Goal: Find contact information: Find contact information

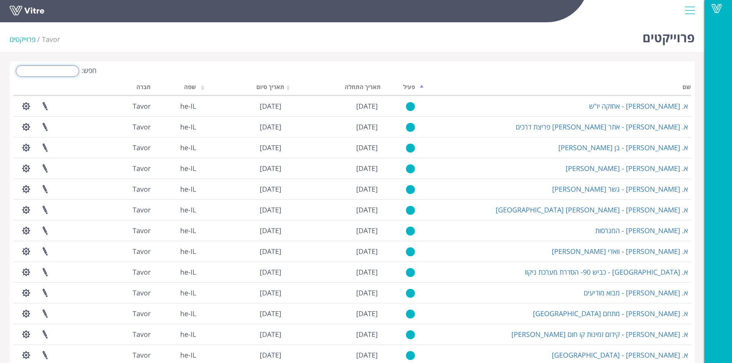
click at [66, 71] on input "חפש:" at bounding box center [47, 71] width 63 height 12
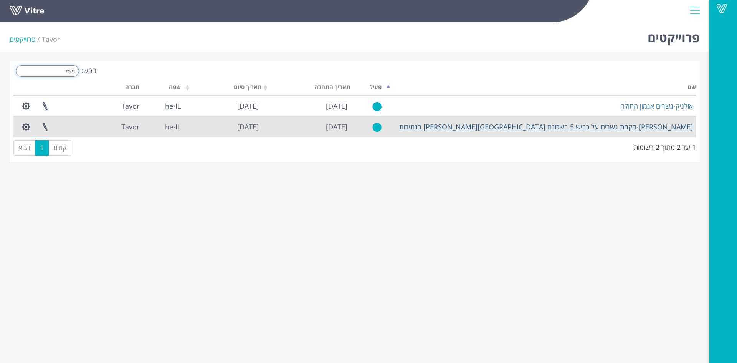
type input "גשרי"
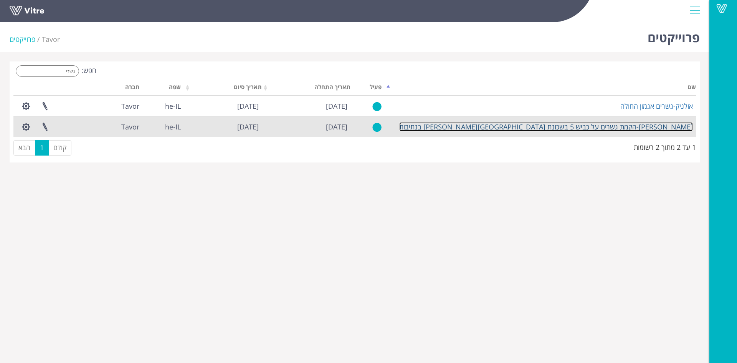
click at [585, 129] on link "אולניק-הקמת גשרים על כביש 5 בשכונת רמות יורם בנתיבות" at bounding box center [546, 126] width 294 height 9
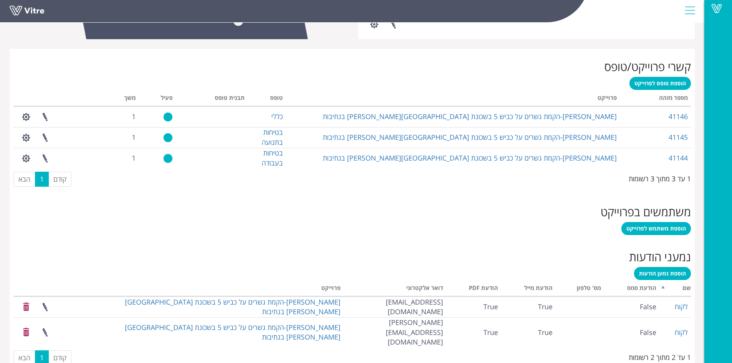
scroll to position [292, 0]
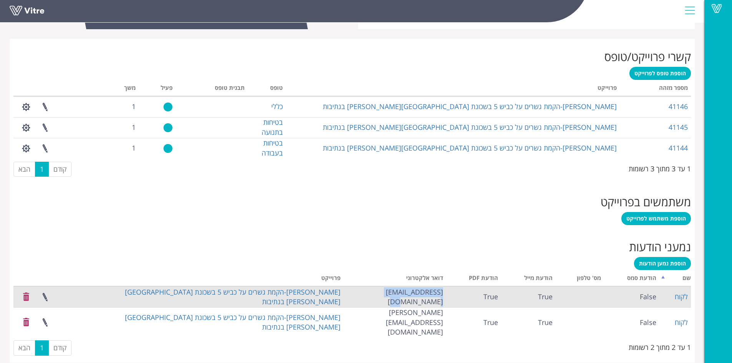
drag, startPoint x: 383, startPoint y: 298, endPoint x: 446, endPoint y: 297, distance: 62.2
click at [446, 297] on td "[EMAIL_ADDRESS][DOMAIN_NAME]" at bounding box center [394, 297] width 103 height 21
copy td "[EMAIL_ADDRESS][DOMAIN_NAME]"
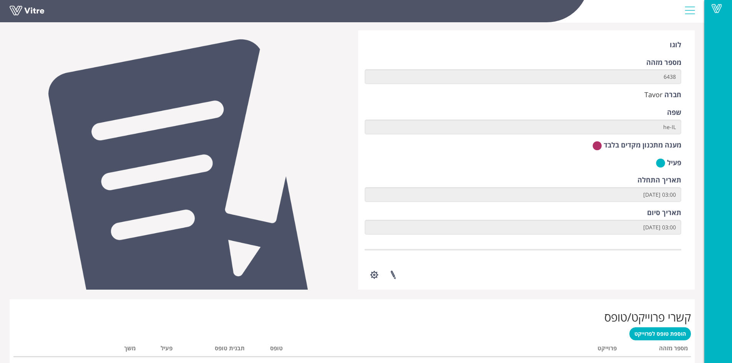
scroll to position [13, 0]
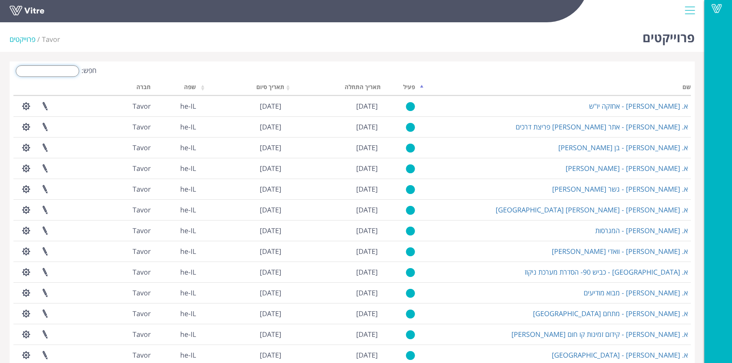
click at [65, 73] on input "חפש:" at bounding box center [47, 71] width 63 height 12
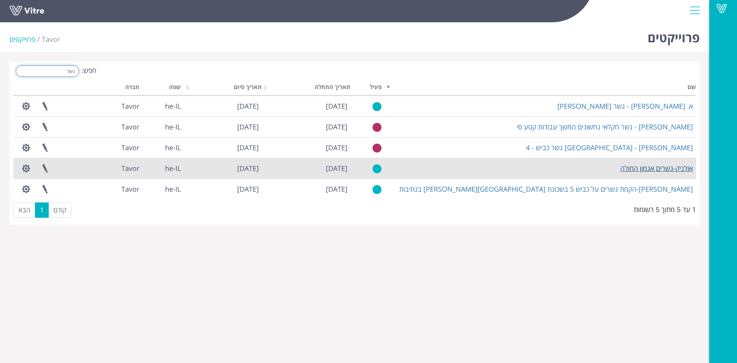
type input "גשר"
click at [652, 171] on link "אולניק-גשרים אגמון החולה" at bounding box center [657, 168] width 73 height 9
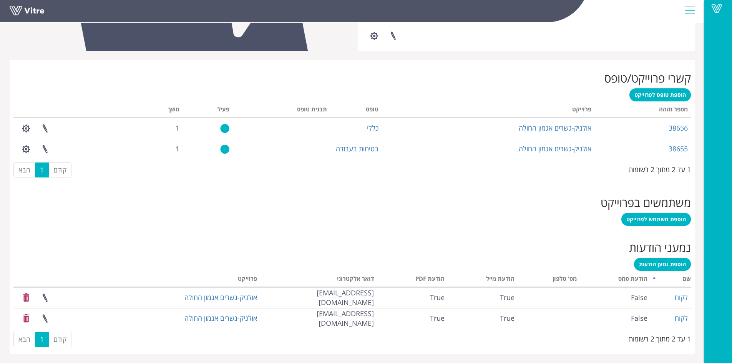
scroll to position [271, 0]
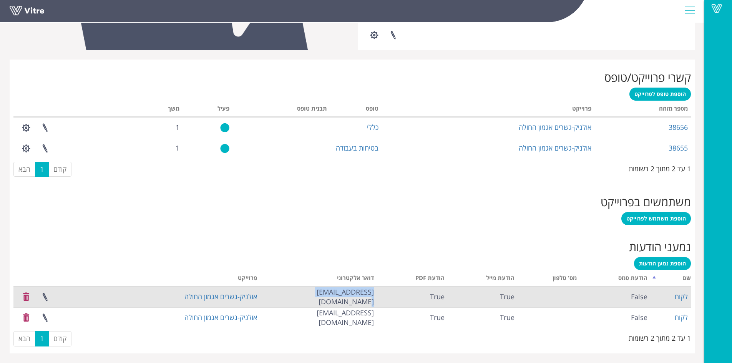
drag, startPoint x: 323, startPoint y: 297, endPoint x: 374, endPoint y: 297, distance: 50.3
click at [374, 297] on td "adi@olenik.co.il" at bounding box center [318, 297] width 117 height 21
copy td "adi@olenik.co.il"
